Goal: Task Accomplishment & Management: Complete application form

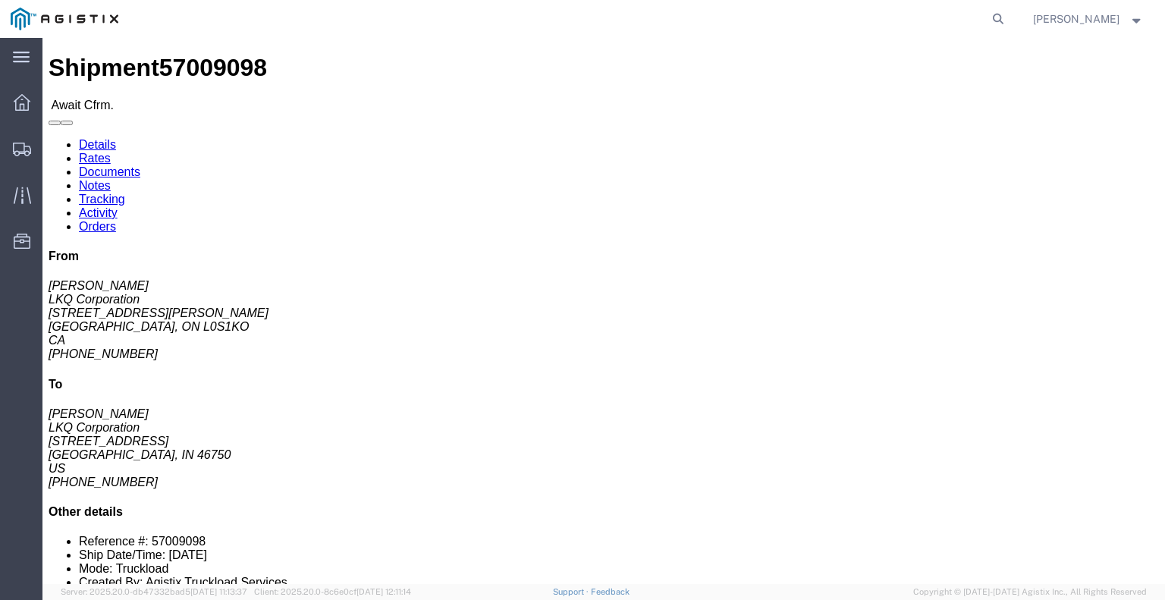
click link "Rates"
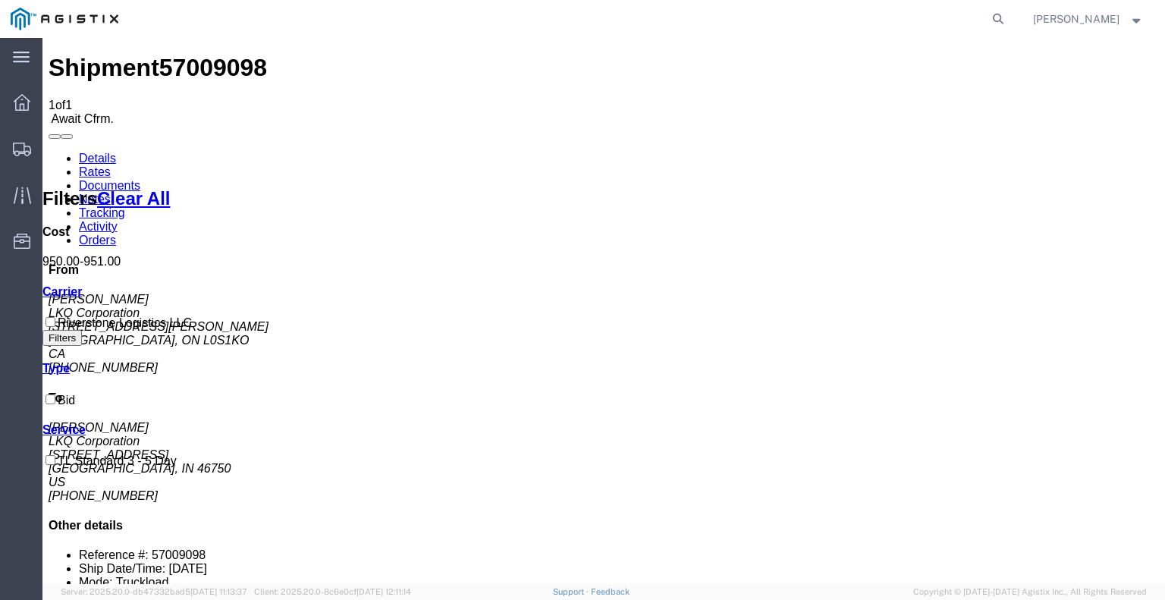
click at [116, 152] on link "Details" at bounding box center [97, 158] width 37 height 13
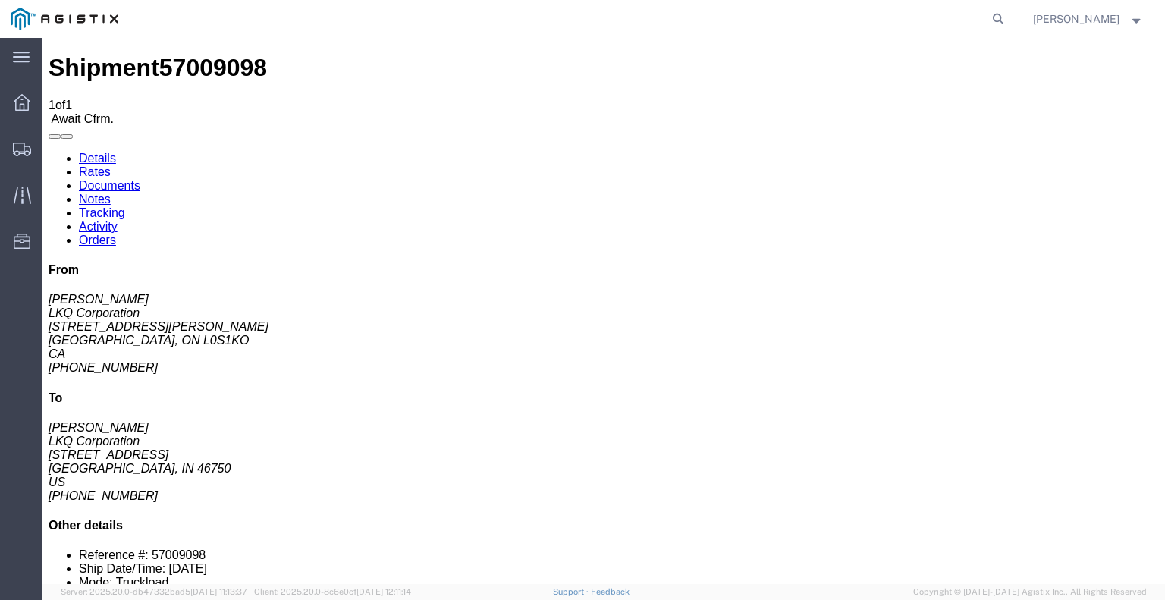
click button "button"
click link "Confirm"
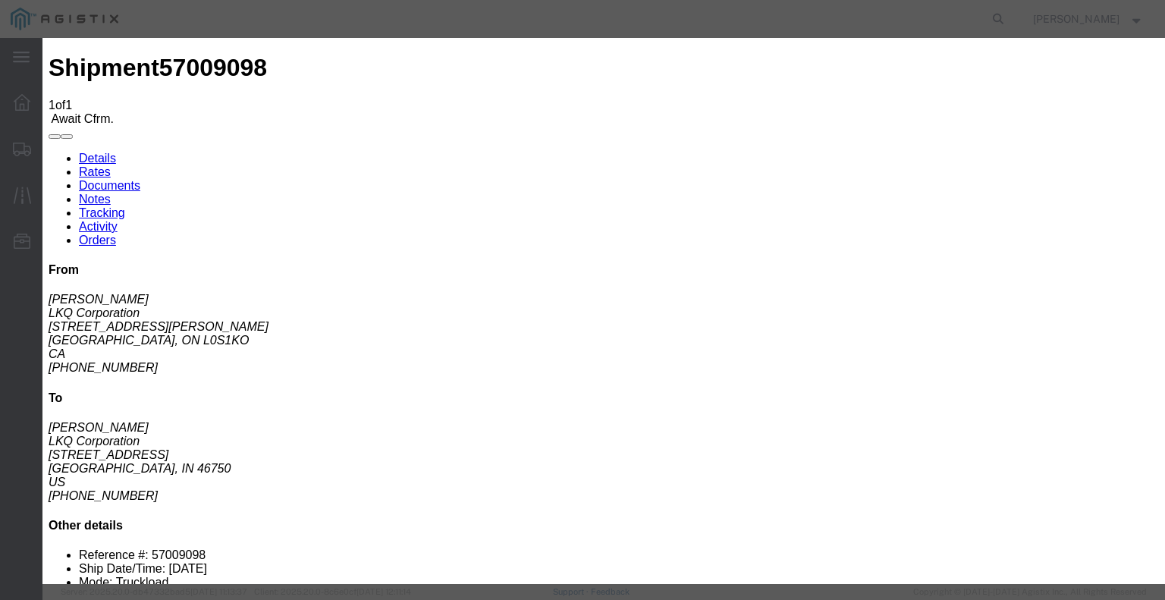
click input "text"
type input "57009098"
click input "text"
type input "[PERSON_NAME]"
click input "text"
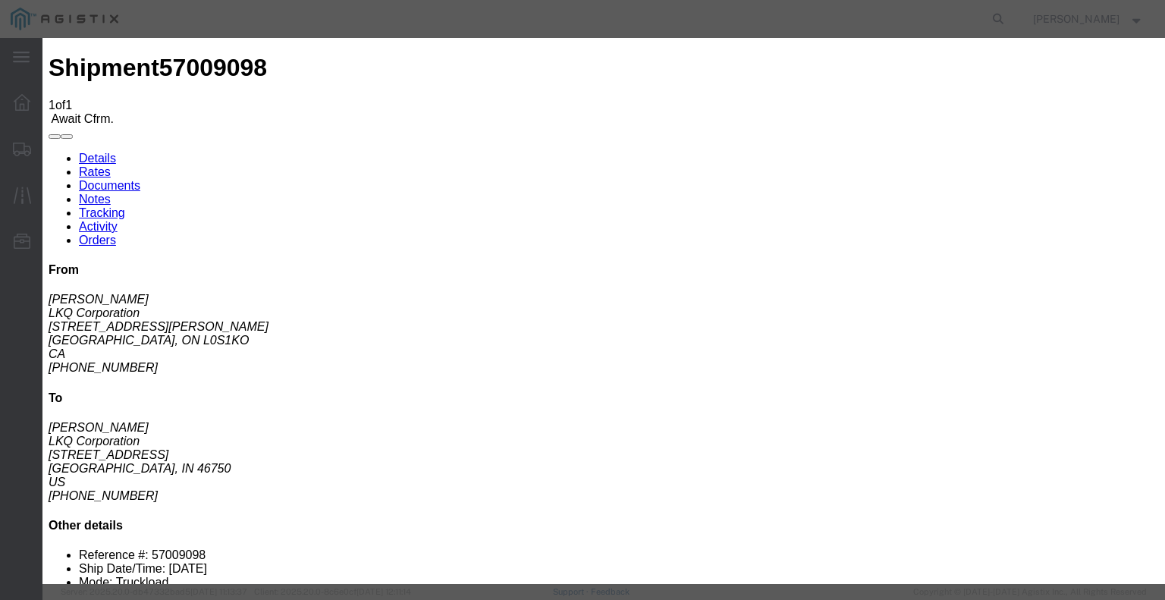
type input "5862656432"
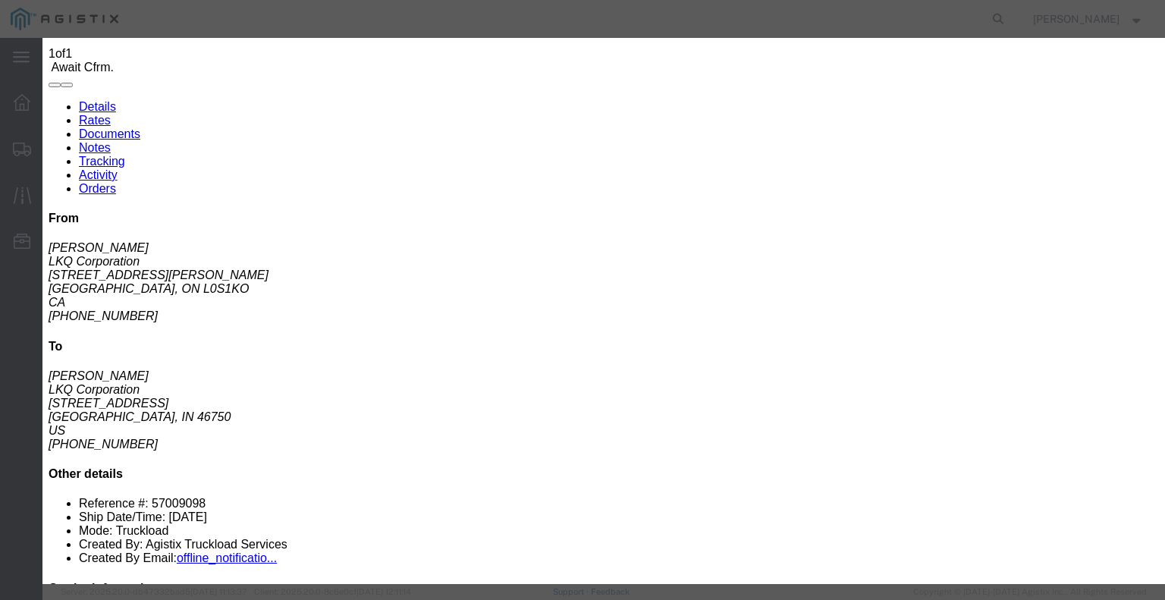
scroll to position [76, 0]
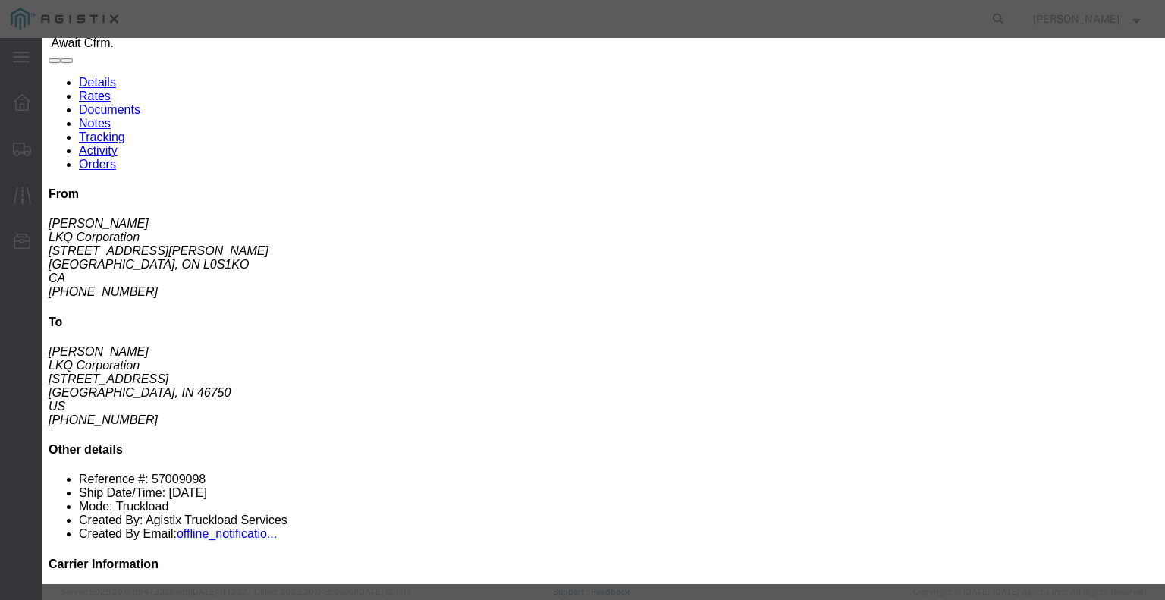
click select "Select USDA Hold Cleared Customs Customs Released TSA Screening Break Stop Awai…"
click div "Confirmation Details Use my profile Bill of Lading Number 57009098 Person Monit…"
click button "Submit"
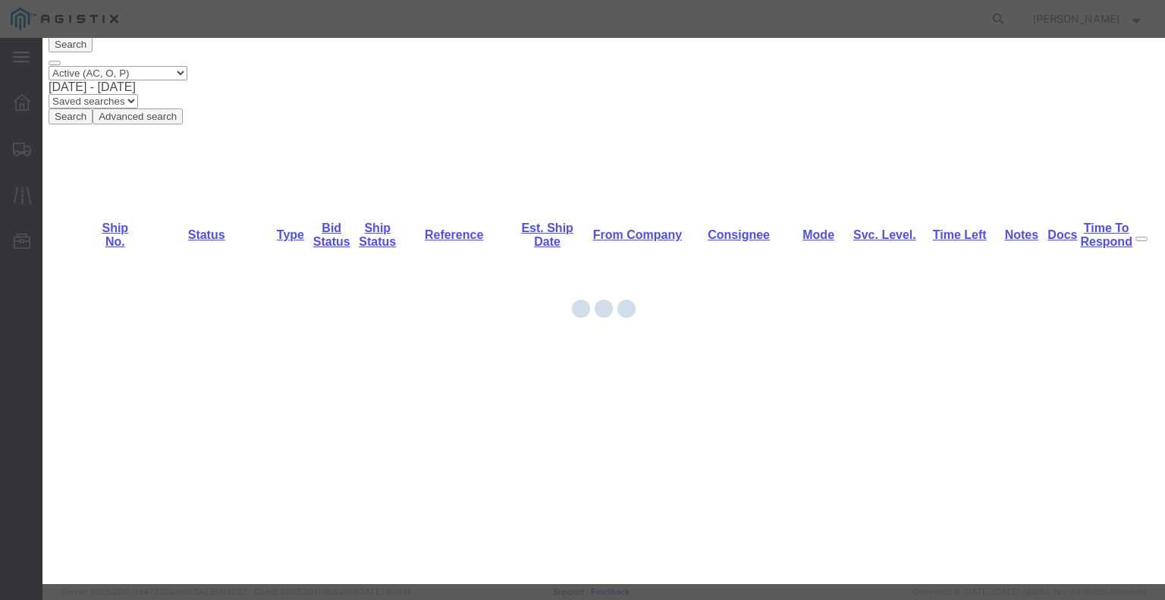
scroll to position [0, 0]
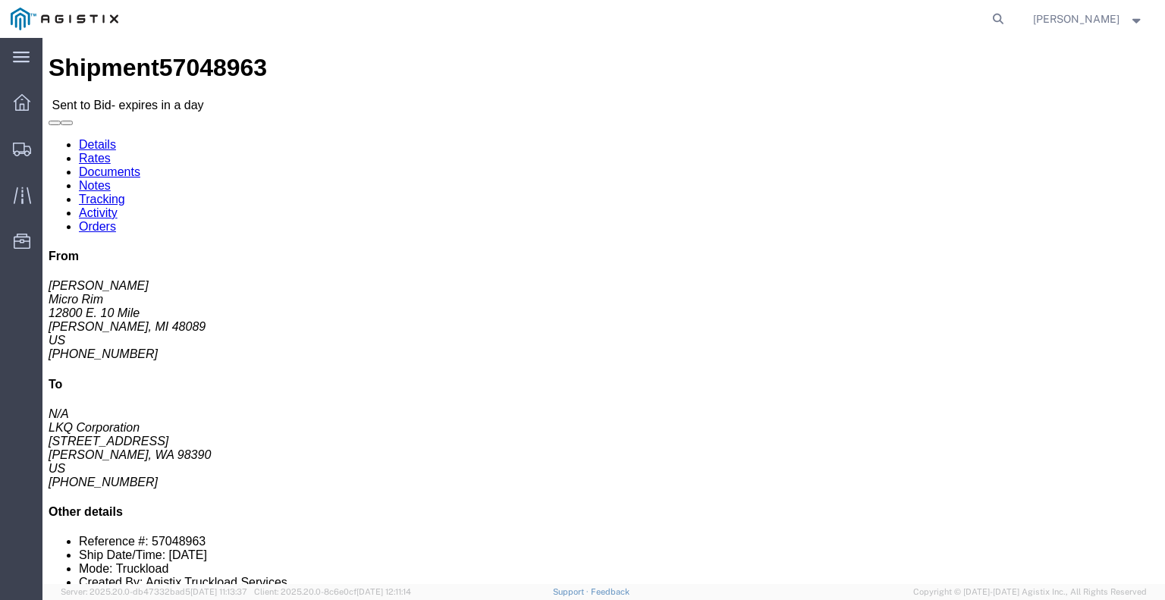
click button "button"
click link "Enter / Modify Bid"
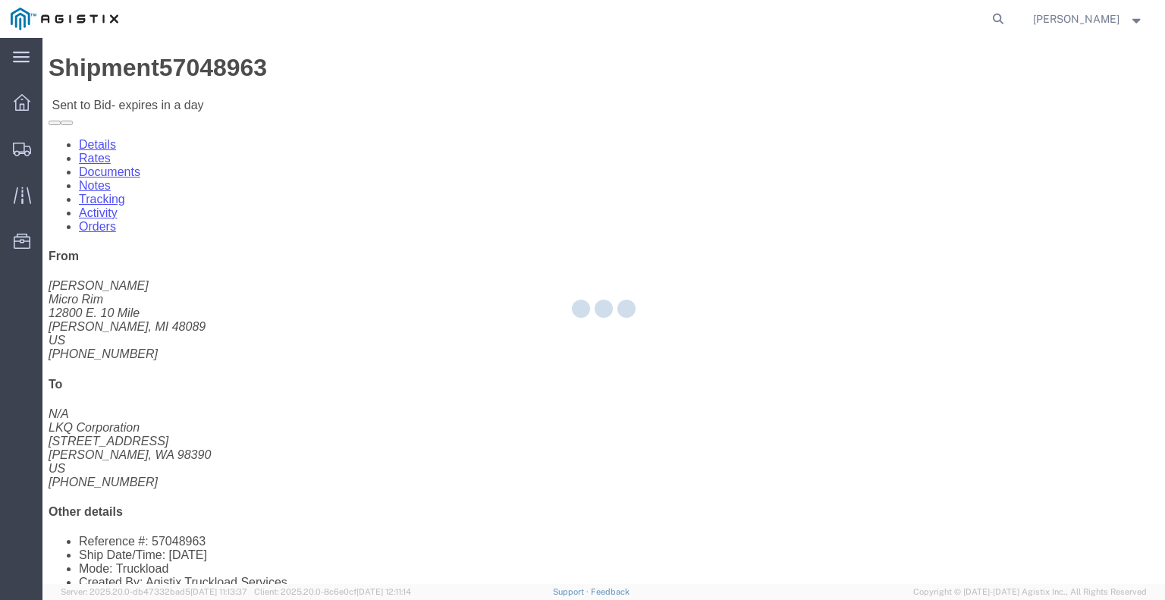
select select "22593"
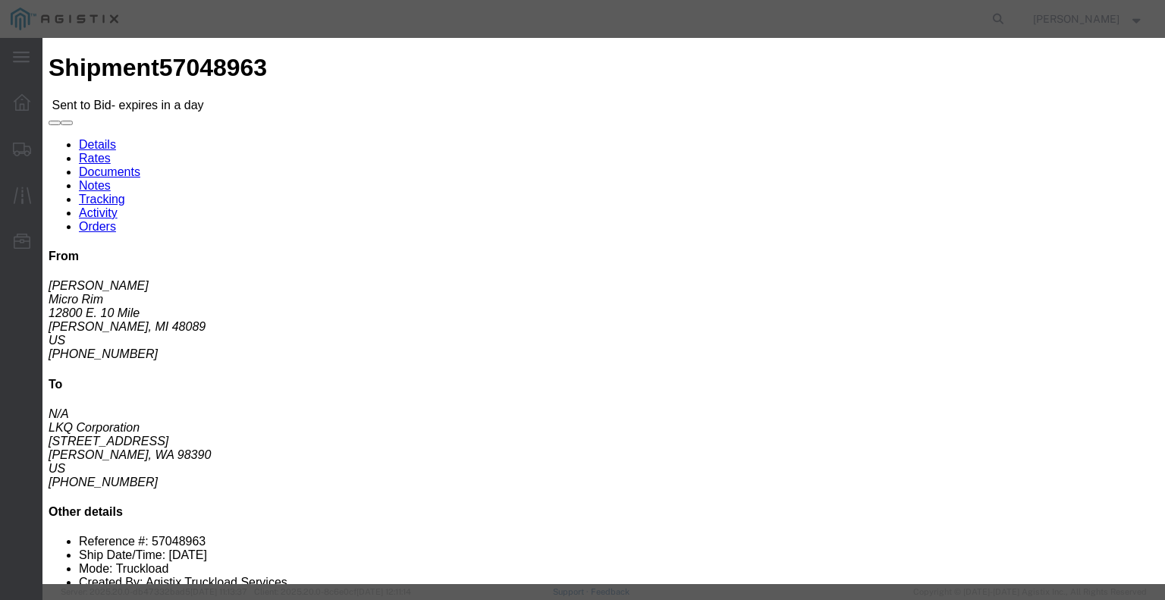
click select "Select Rail TL Standard 3 - 5 Day"
select select "41882"
click select "Select Rail TL Standard 3 - 5 Day"
click input "text"
type input "RLX"
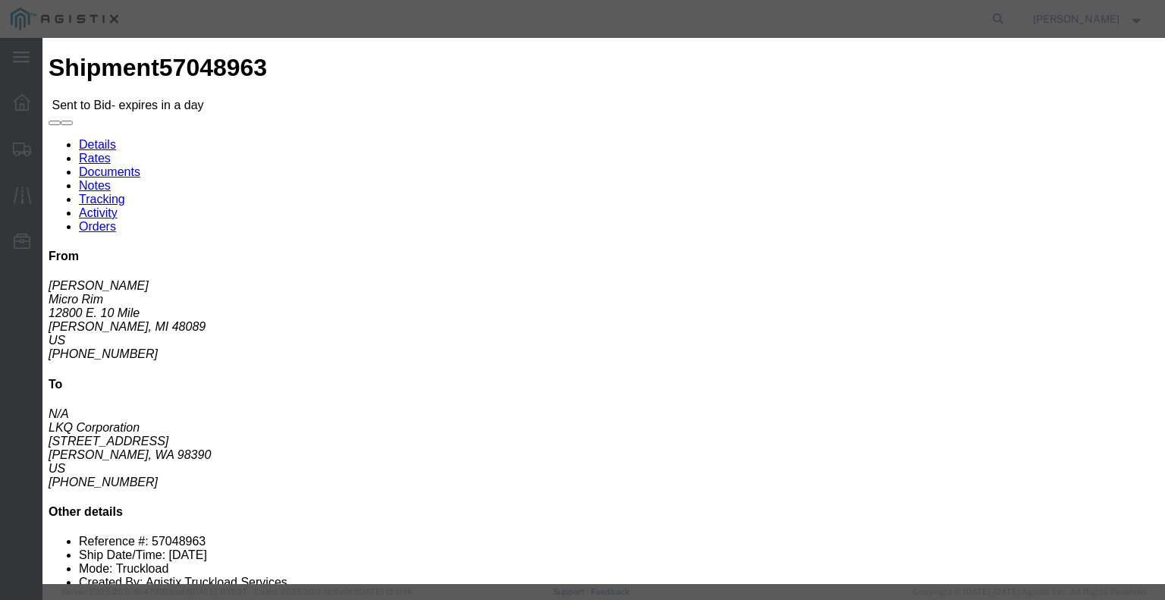
click input "number"
type input "4"
click input "number"
type input "4100"
click button "Submit"
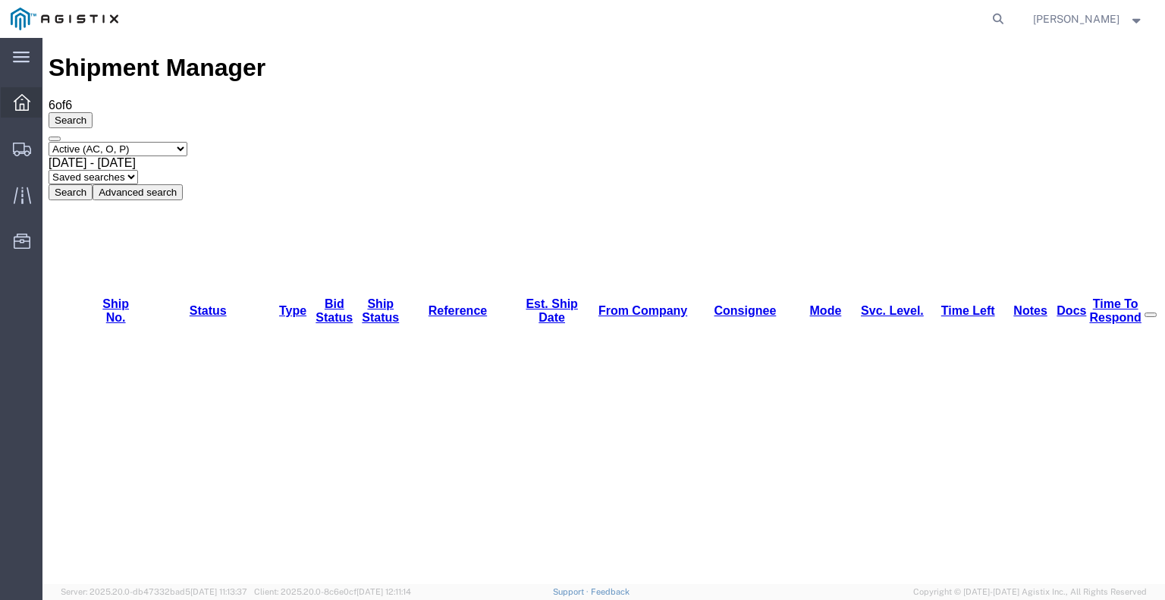
click at [18, 98] on icon at bounding box center [22, 102] width 17 height 17
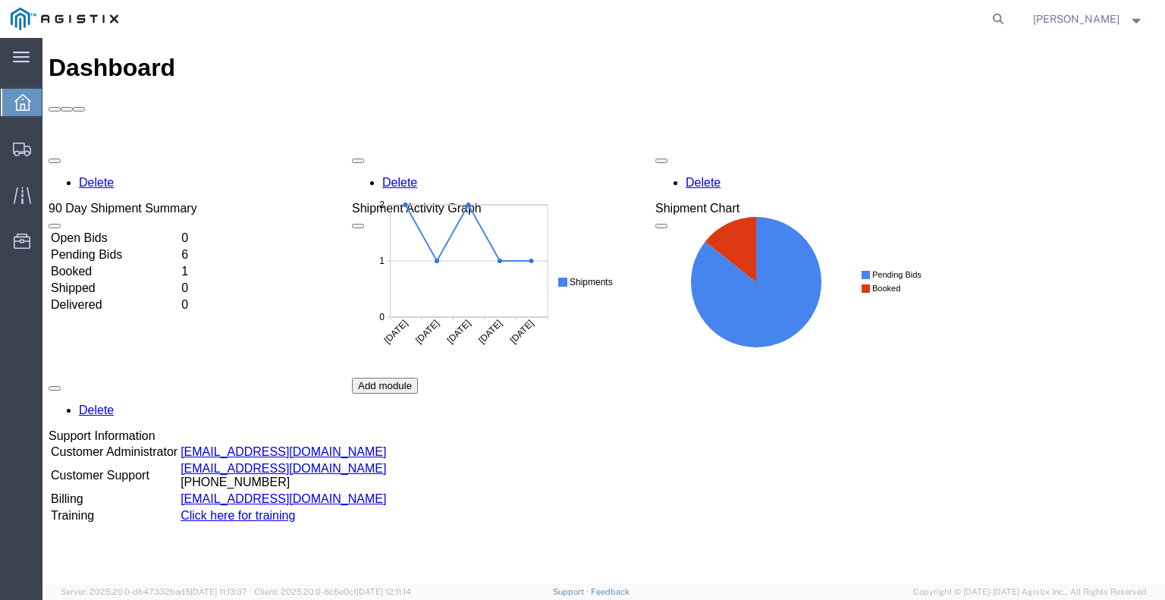
click at [103, 264] on td "Booked" at bounding box center [114, 271] width 129 height 15
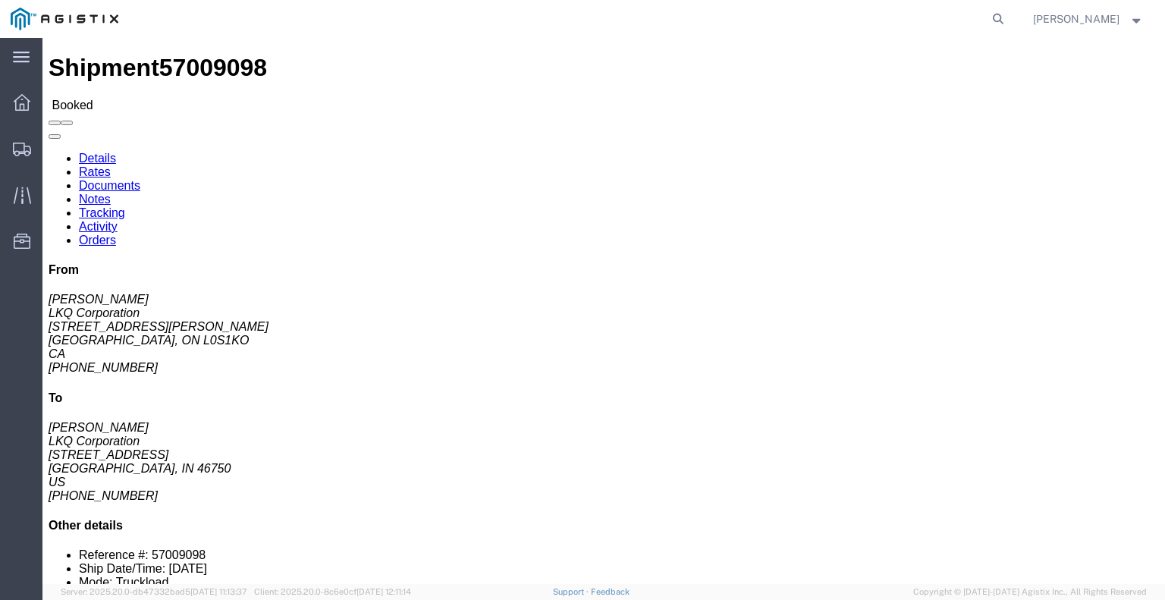
drag, startPoint x: 137, startPoint y: 190, endPoint x: 97, endPoint y: 195, distance: 39.7
click address "LKQ Corporation ([PERSON_NAME]) [STREET_ADDRESS][PERSON_NAME] [PHONE_NUMBER] [E…"
copy address "L0S1KO"
drag, startPoint x: 15, startPoint y: 145, endPoint x: 146, endPoint y: 200, distance: 141.7
click address "LKQ Corporation ([PERSON_NAME]) [STREET_ADDRESS][PERSON_NAME] [PHONE_NUMBER] [E…"
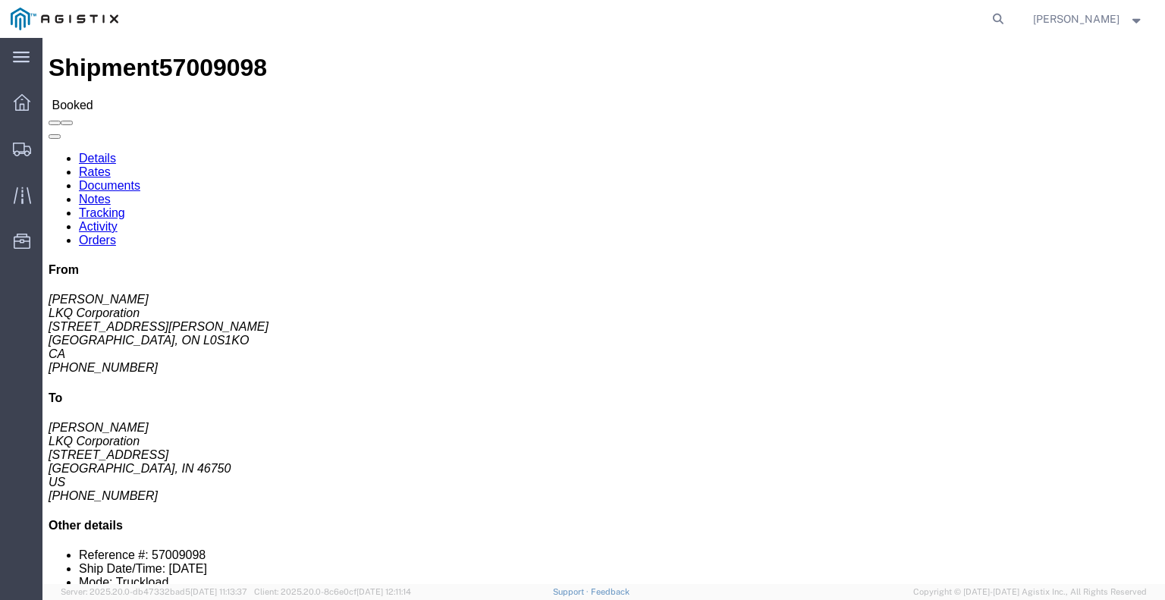
copy address "LKQ Corporation ([PERSON_NAME]) [STREET_ADDRESS][PERSON_NAME]"
click div "Shipment Detail Ship From LKQ Corporation ([PERSON_NAME]) [STREET_ADDRESS][PERS…"
click button "button"
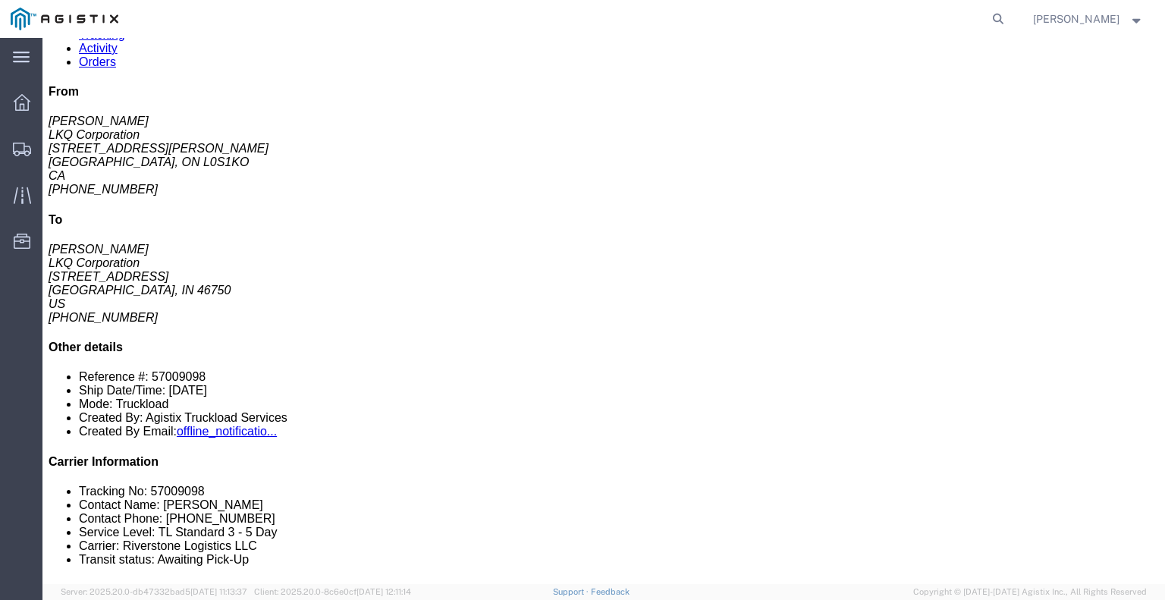
scroll to position [303, 0]
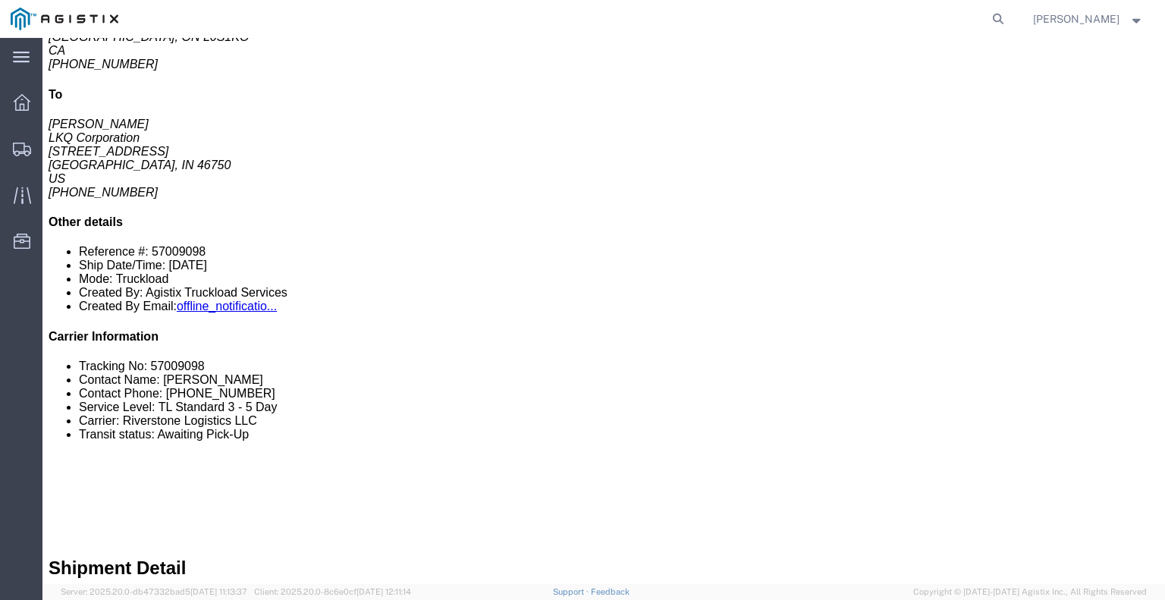
click div "From [PERSON_NAME] LKQ Corporation [STREET_ADDRESS][PERSON_NAME] [PHONE_NUMBER]…"
drag, startPoint x: 836, startPoint y: 167, endPoint x: 922, endPoint y: 170, distance: 86.5
click div "From [PERSON_NAME] LKQ Corporation [STREET_ADDRESS][PERSON_NAME] [PHONE_NUMBER]…"
copy address "[PHONE_NUMBER]"
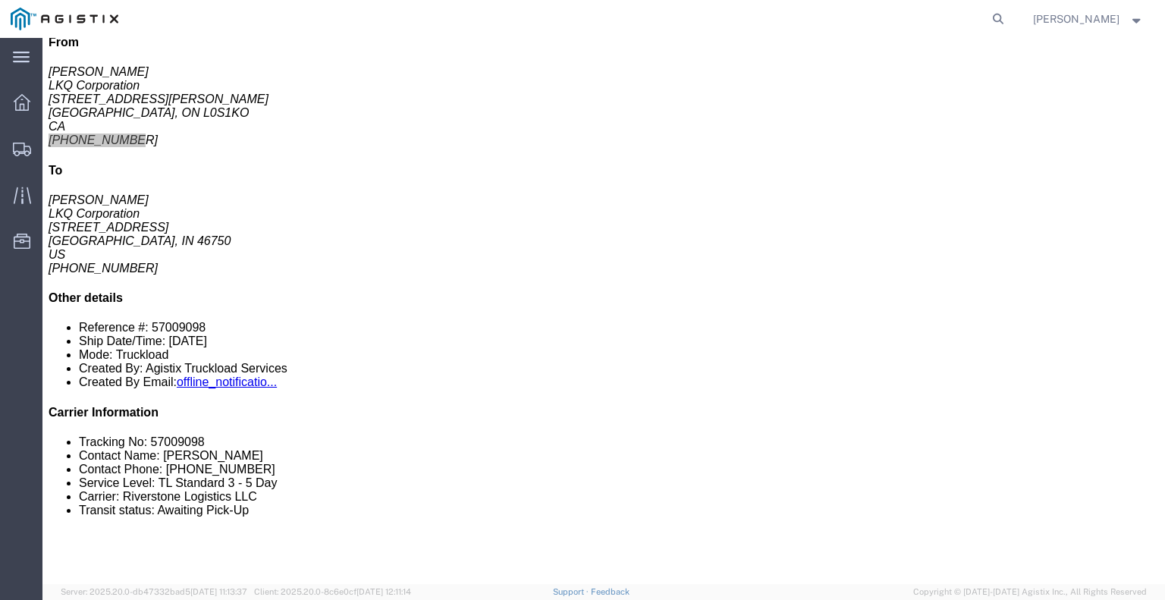
scroll to position [18, 0]
drag, startPoint x: 947, startPoint y: 326, endPoint x: 838, endPoint y: 328, distance: 109.2
click li "Reference #: 57009098"
copy li "Reference #: 57009098"
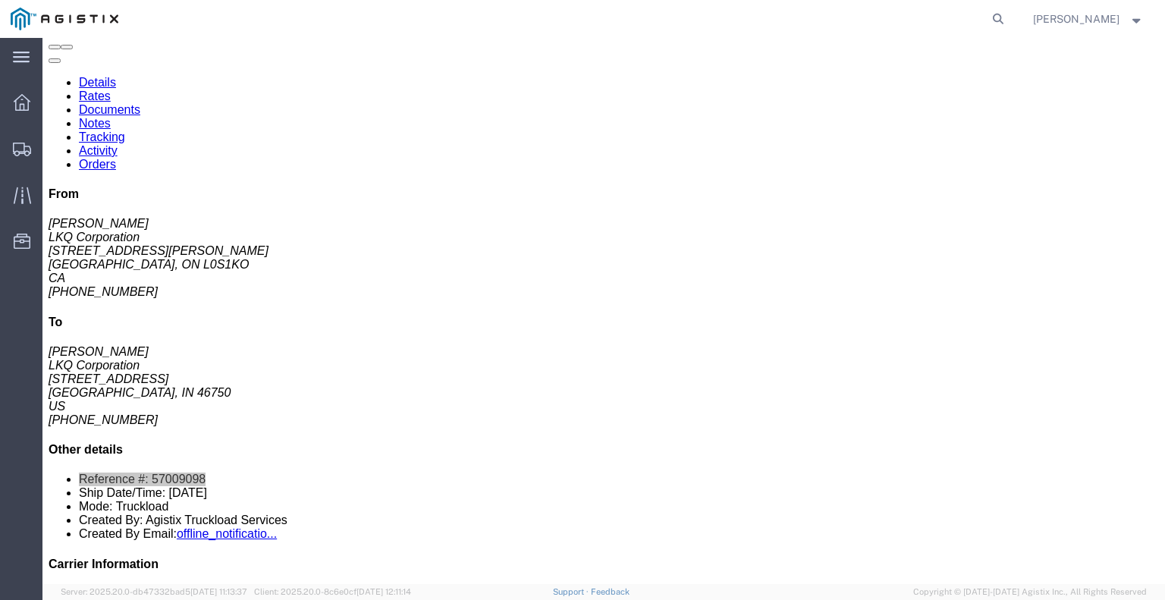
scroll to position [0, 0]
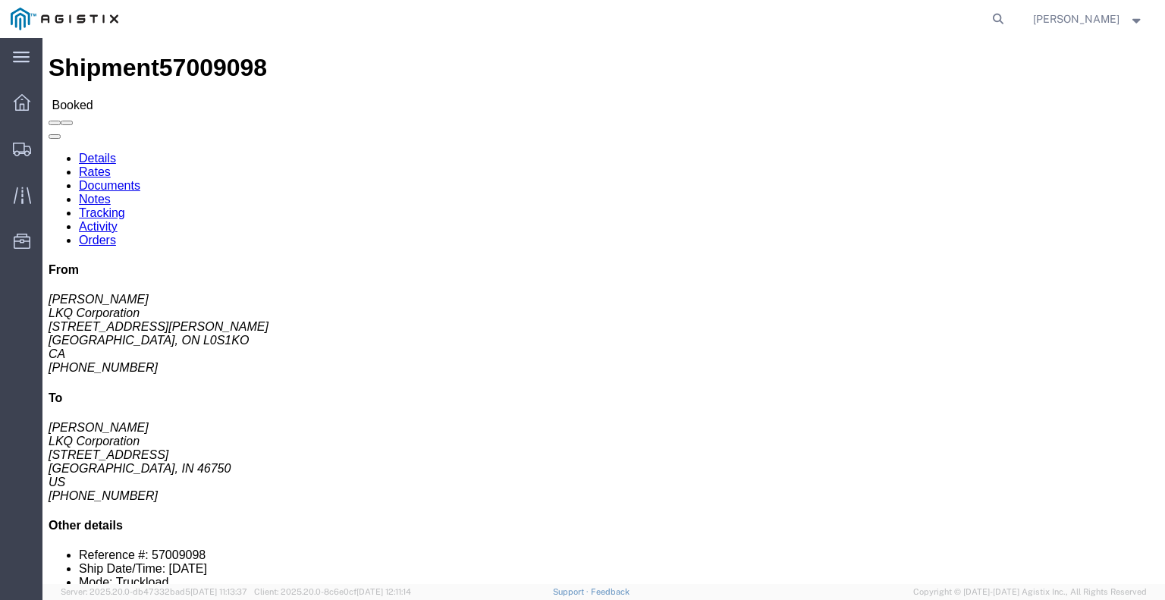
drag, startPoint x: 742, startPoint y: 143, endPoint x: 695, endPoint y: 147, distance: 47.2
click b "57009098"
copy b "57009098"
